Goal: Find specific page/section: Find specific page/section

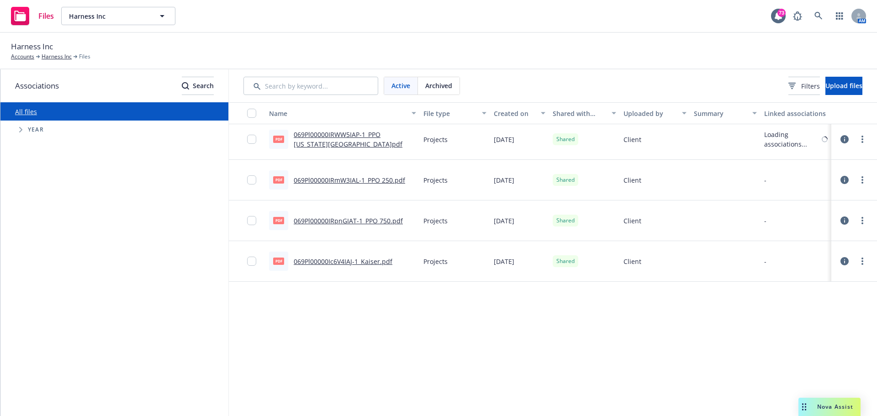
scroll to position [457, 0]
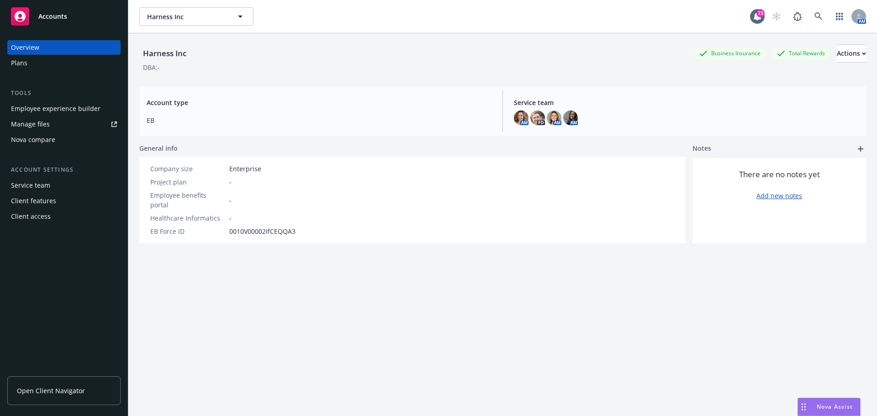
click at [59, 300] on div "Overview Plans Tools Employee experience builder Manage files Nova compare Acco…" at bounding box center [64, 222] width 128 height 387
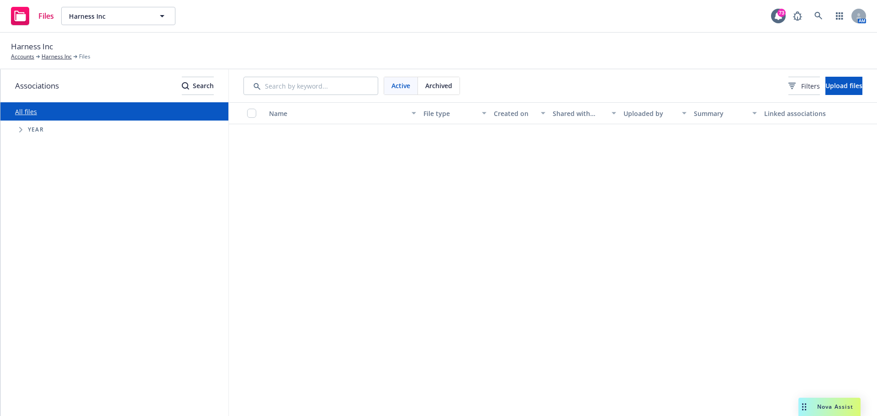
scroll to position [457, 0]
